Goal: Task Accomplishment & Management: Manage account settings

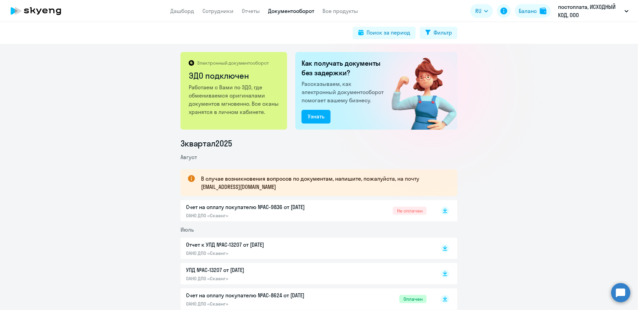
scroll to position [78, 0]
click at [622, 290] on circle at bounding box center [620, 292] width 19 height 19
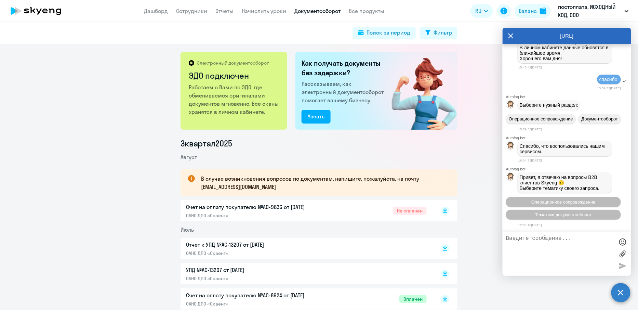
scroll to position [7188, 0]
click at [564, 216] on span "Тематики документооборот" at bounding box center [563, 214] width 57 height 5
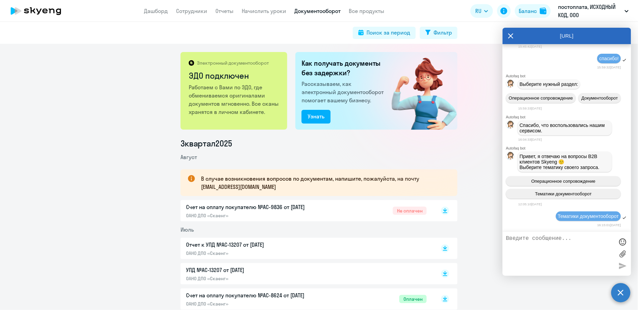
scroll to position [7250, 0]
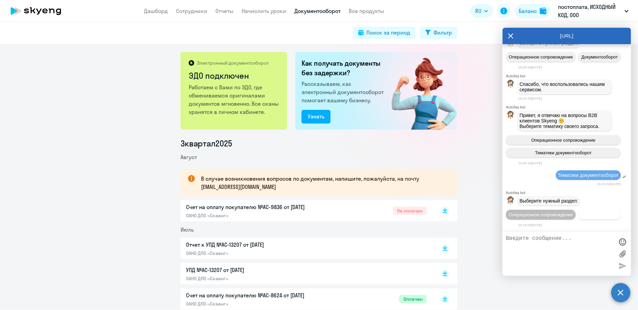
click at [586, 214] on span "Документооборот" at bounding box center [600, 214] width 37 height 5
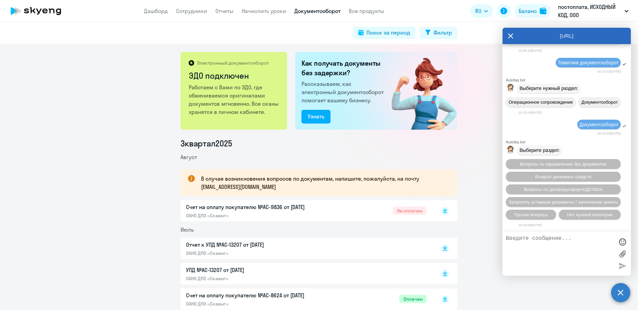
scroll to position [7364, 0]
click at [544, 213] on span "Прочие вопросы" at bounding box center [531, 214] width 34 height 5
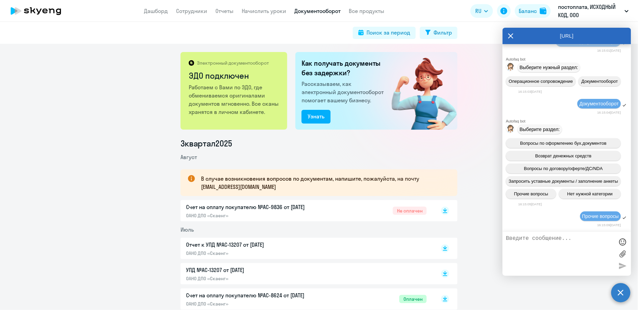
scroll to position [7477, 0]
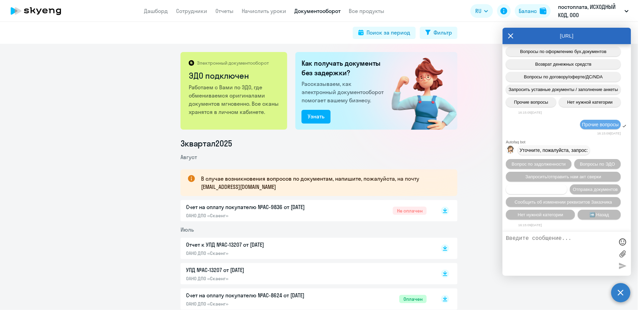
click at [544, 186] on button "Вопросы по счетам/оплате" at bounding box center [536, 189] width 61 height 10
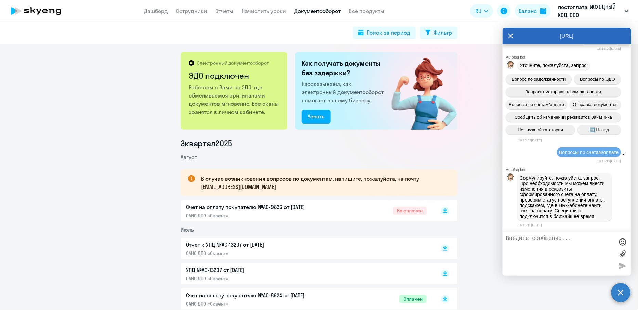
scroll to position [7565, 0]
click at [530, 248] on textarea at bounding box center [560, 253] width 108 height 37
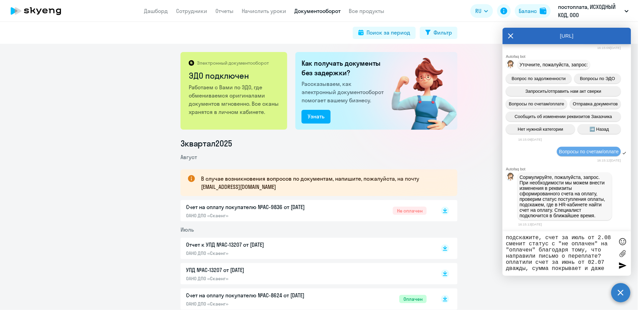
scroll to position [0, 0]
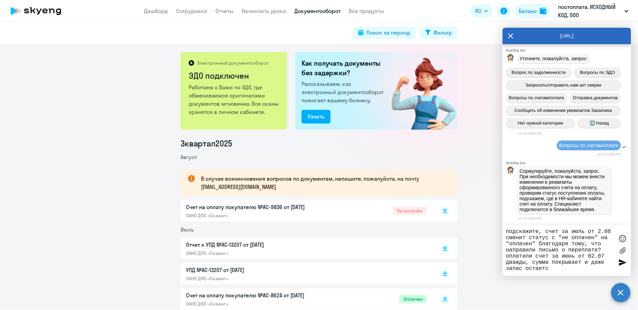
type textarea "подскажите, счет за июль от 2.08 сменит статус с "не оплачен" на "оплачен" благ…"
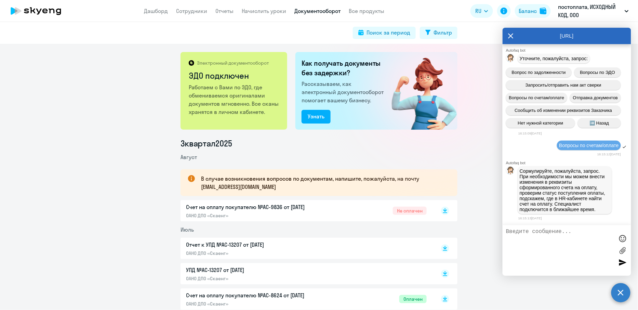
scroll to position [7615, 0]
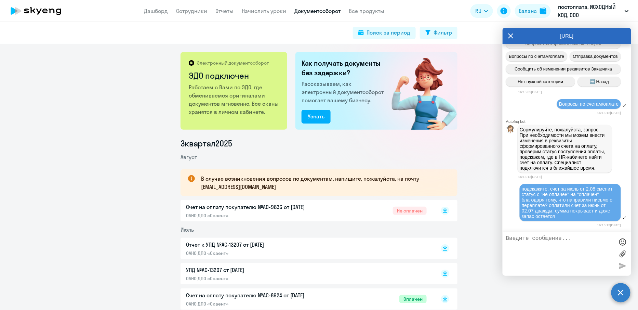
click at [506, 37] on div "[URL]" at bounding box center [567, 36] width 129 height 16
click at [507, 32] on div "[URL]" at bounding box center [567, 36] width 129 height 16
click at [508, 33] on div "[URL]" at bounding box center [567, 36] width 129 height 16
click at [512, 36] on icon at bounding box center [510, 36] width 5 height 16
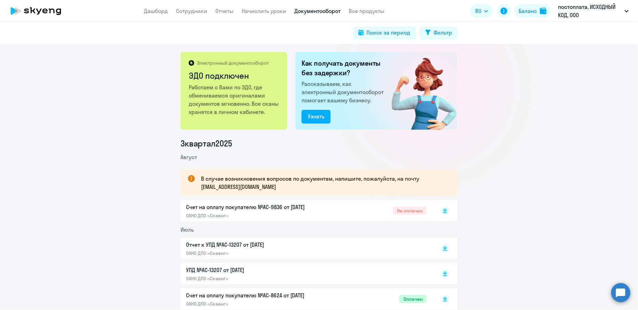
click at [446, 99] on img at bounding box center [419, 91] width 77 height 78
click at [182, 10] on link "Сотрудники" at bounding box center [191, 11] width 31 height 7
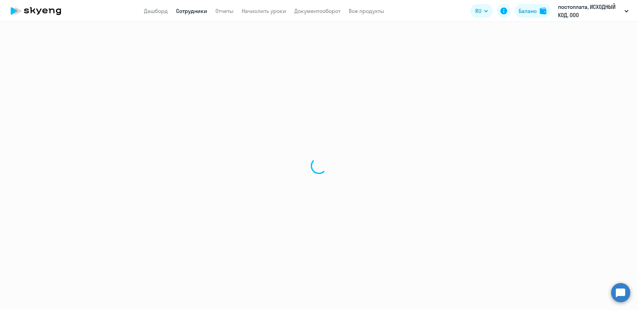
select select "30"
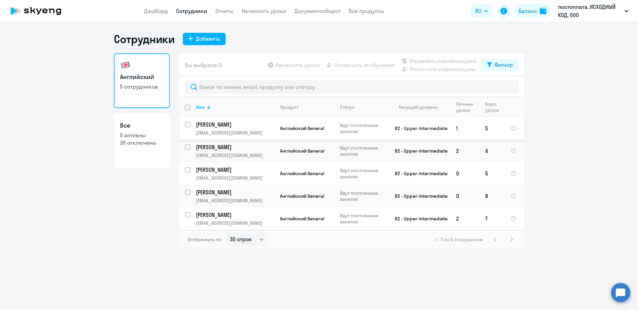
click at [405, 133] on td "B2 - Upper-Intermediate" at bounding box center [419, 128] width 64 height 23
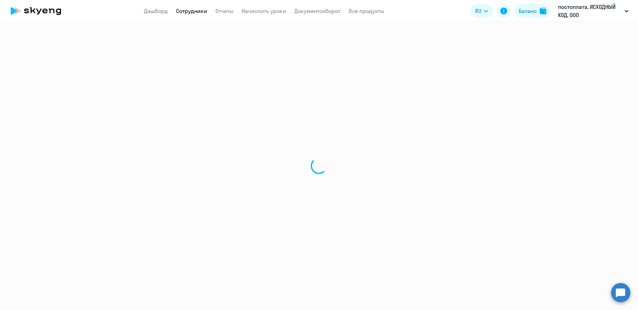
select select "english"
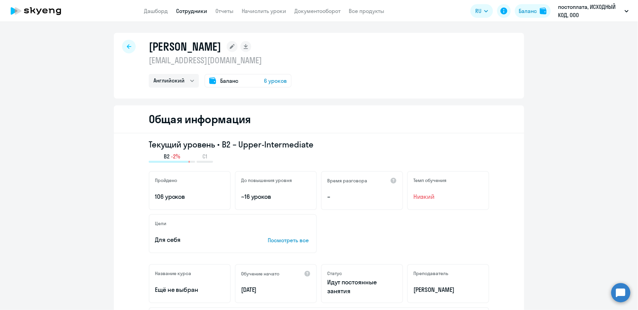
click at [128, 49] on div at bounding box center [129, 47] width 14 height 14
select select "30"
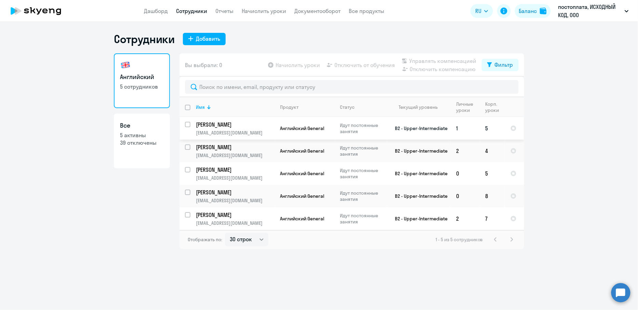
click at [188, 123] on input "select row 22866022" at bounding box center [192, 129] width 14 height 14
checkbox input "true"
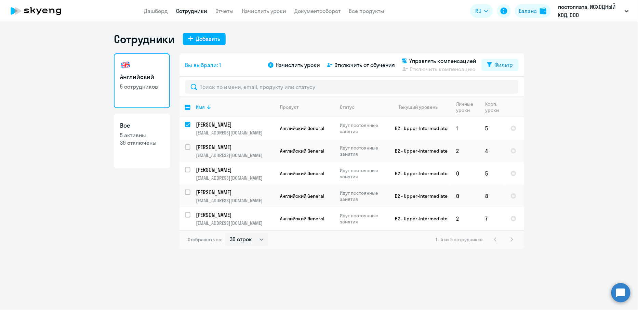
click at [351, 59] on div "Начислить уроки Отключить от обучения Управлять компенсацией Отключить компенса…" at bounding box center [374, 65] width 215 height 16
click at [351, 63] on span "Отключить от обучения" at bounding box center [364, 65] width 61 height 8
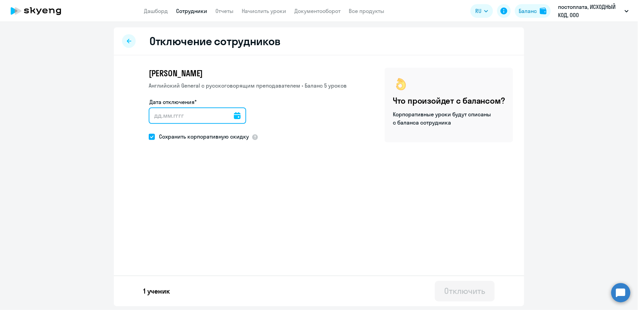
click at [201, 121] on input "Дата отключения*" at bounding box center [197, 115] width 97 height 16
click at [225, 117] on input "Дата отключения*" at bounding box center [197, 115] width 97 height 16
click at [234, 117] on icon at bounding box center [237, 115] width 7 height 7
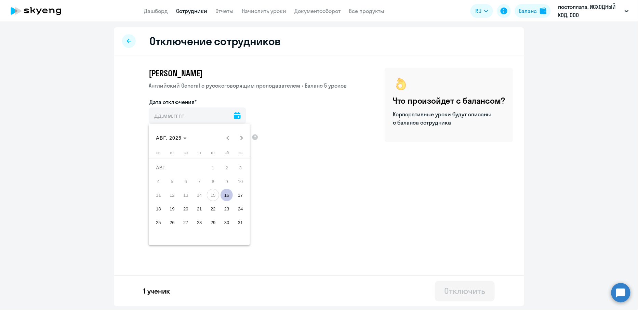
click at [212, 206] on span "22" at bounding box center [213, 208] width 12 height 12
type input "[DATE]"
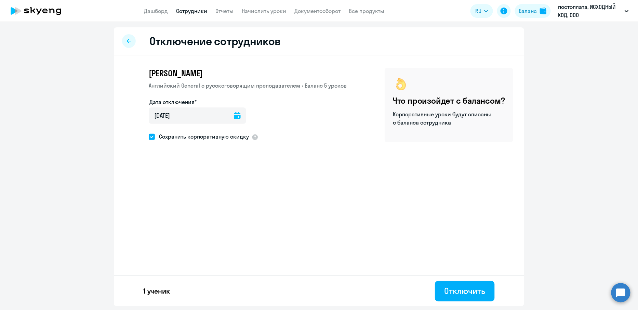
click at [234, 116] on icon at bounding box center [237, 115] width 7 height 7
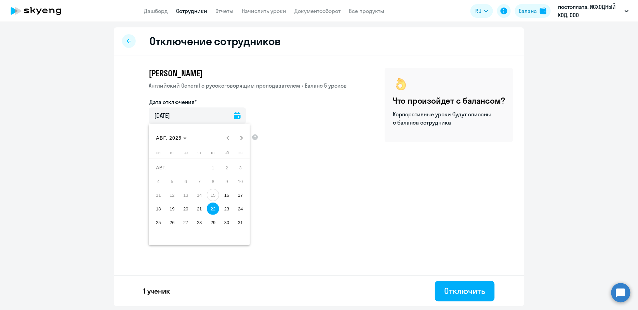
click at [240, 212] on span "24" at bounding box center [240, 208] width 12 height 12
type input "[DATE]"
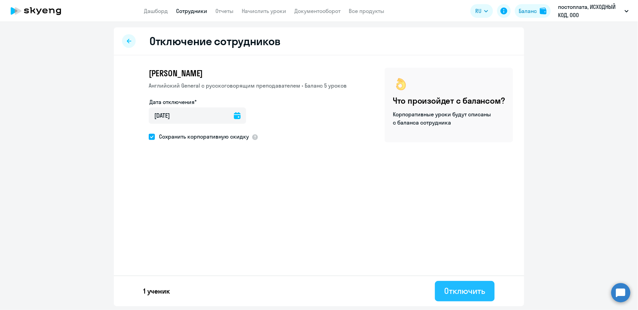
click at [453, 292] on div "Отключить" at bounding box center [464, 290] width 41 height 11
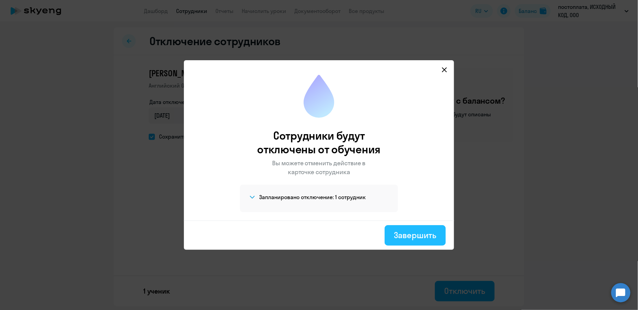
click at [417, 236] on div "Завершить" at bounding box center [415, 234] width 42 height 11
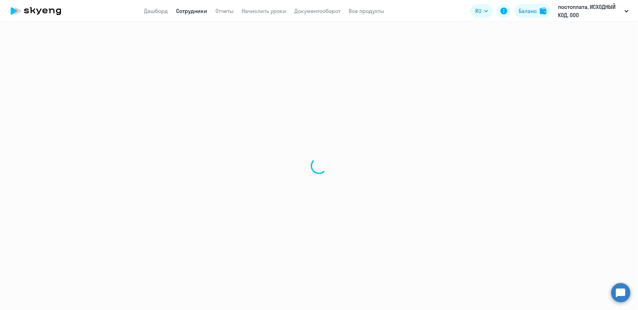
select select "30"
